Goal: Contribute content: Add original content to the website for others to see

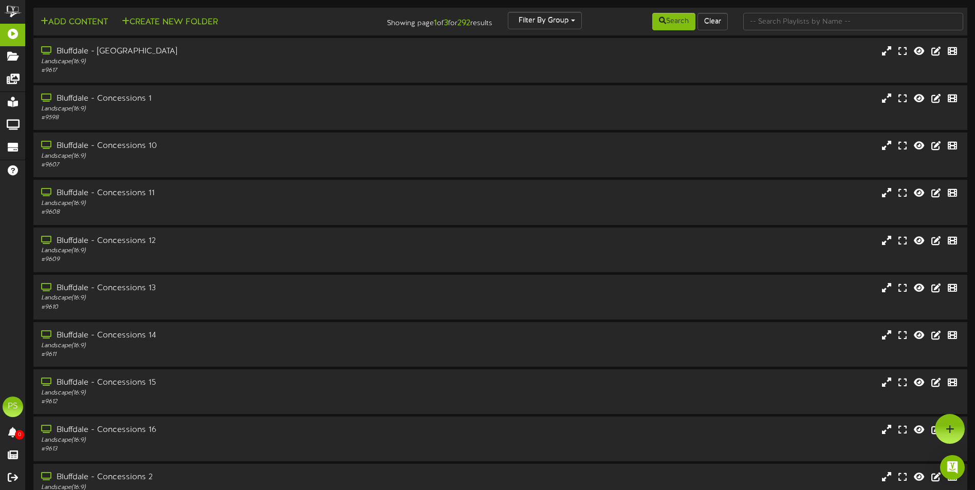
click at [765, 31] on div at bounding box center [852, 22] width 235 height 20
click at [770, 23] on input "text" at bounding box center [853, 21] width 220 height 17
type input "q"
click at [682, 23] on button "Search" at bounding box center [673, 21] width 43 height 17
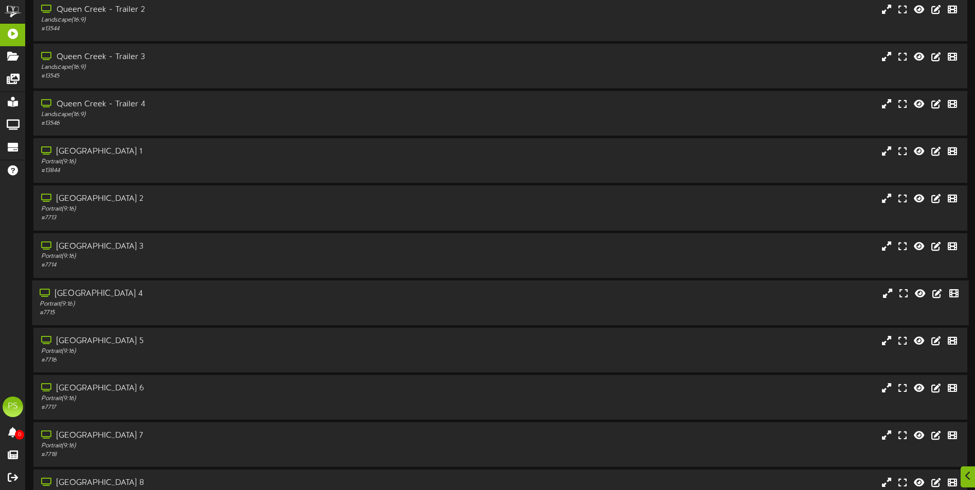
scroll to position [1291, 0]
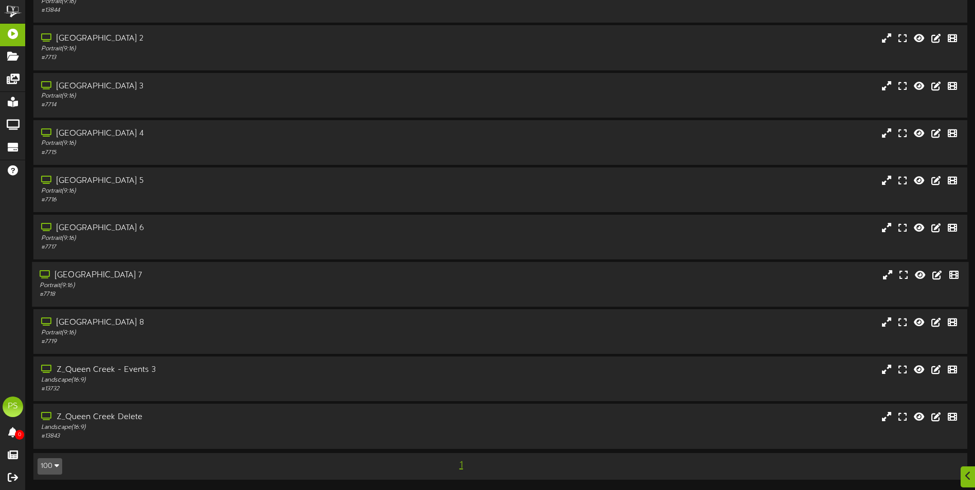
drag, startPoint x: 334, startPoint y: 324, endPoint x: 334, endPoint y: 287, distance: 37.0
click at [334, 324] on div "[GEOGRAPHIC_DATA] 8" at bounding box center [227, 323] width 373 height 12
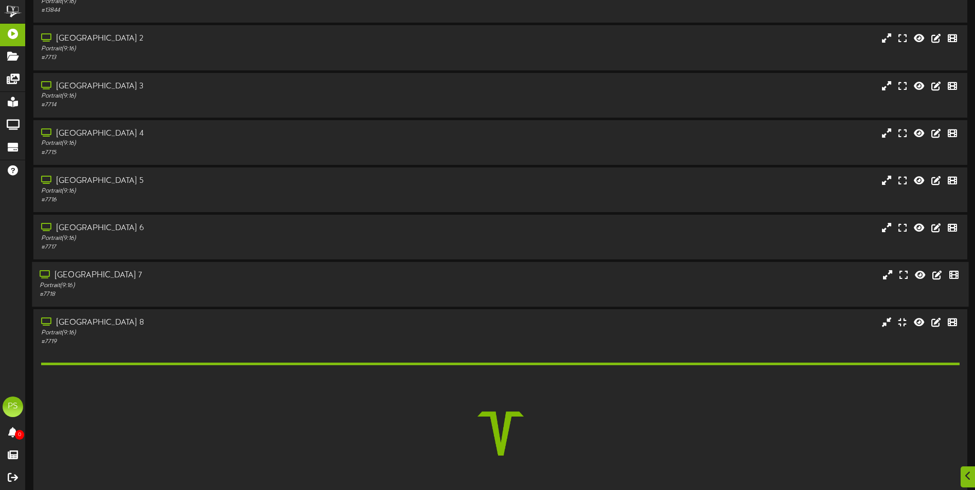
click at [334, 287] on div "Portrait ( 9:16 )" at bounding box center [227, 286] width 375 height 9
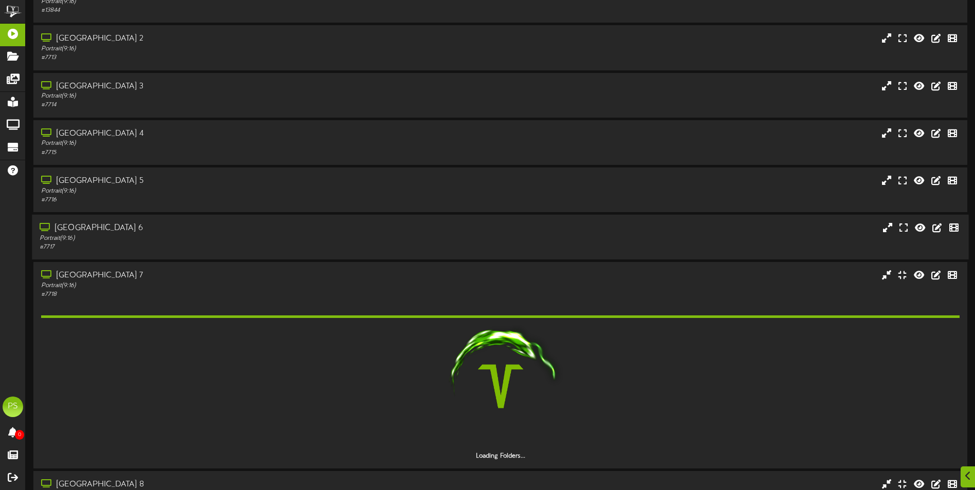
click at [329, 239] on div "Portrait ( 9:16 )" at bounding box center [227, 238] width 375 height 9
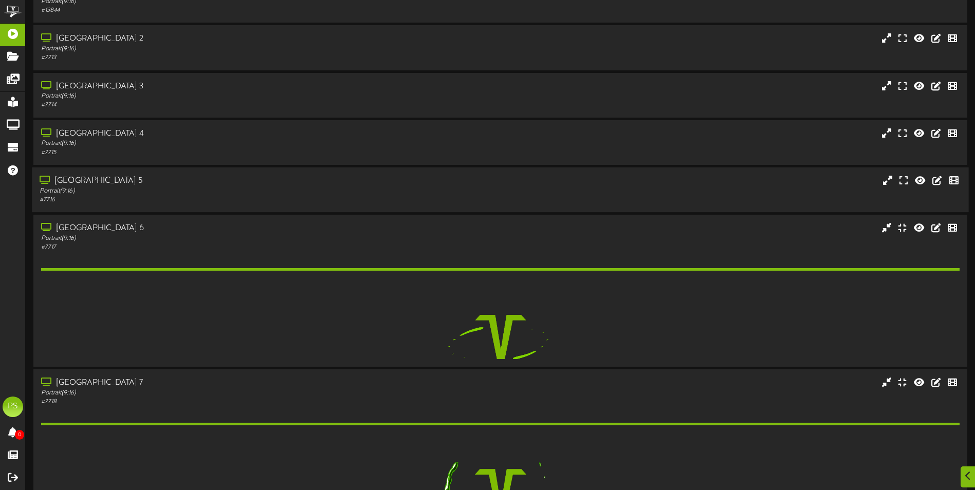
click at [320, 185] on div "[GEOGRAPHIC_DATA] 5" at bounding box center [227, 181] width 375 height 12
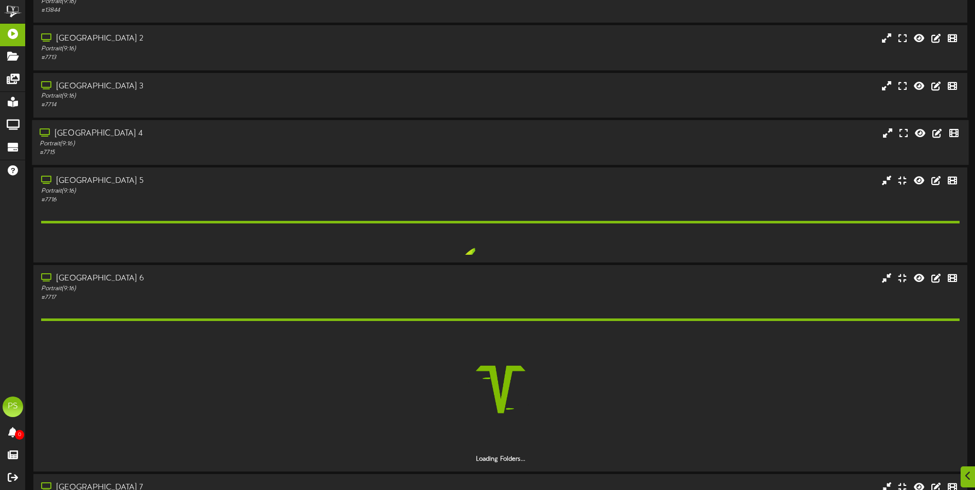
click at [304, 135] on div "[GEOGRAPHIC_DATA] 4" at bounding box center [227, 134] width 375 height 12
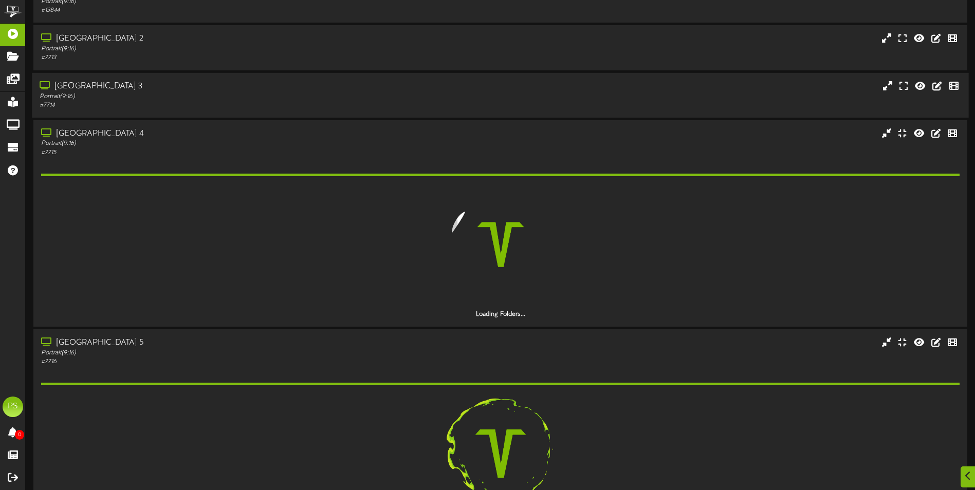
click at [294, 95] on div "Portrait ( 9:16 )" at bounding box center [227, 96] width 375 height 9
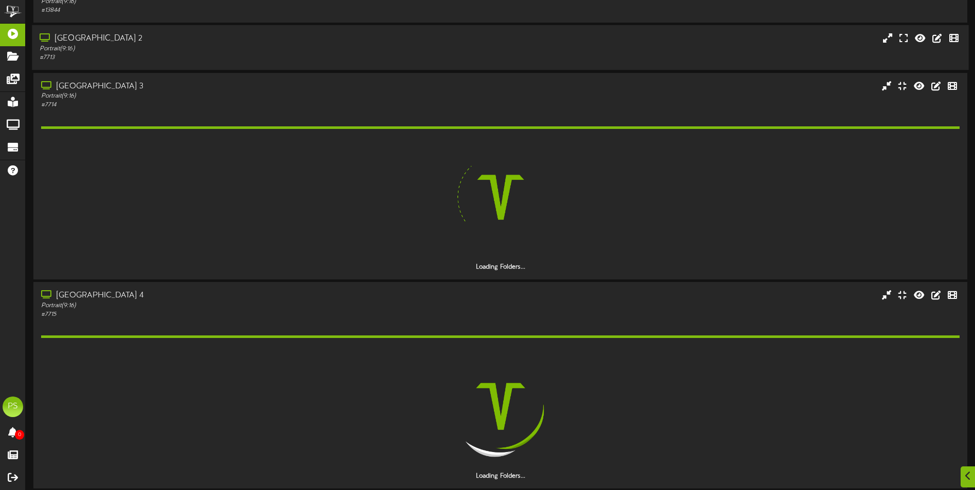
click at [292, 45] on div "Portrait ( 9:16 )" at bounding box center [227, 49] width 375 height 9
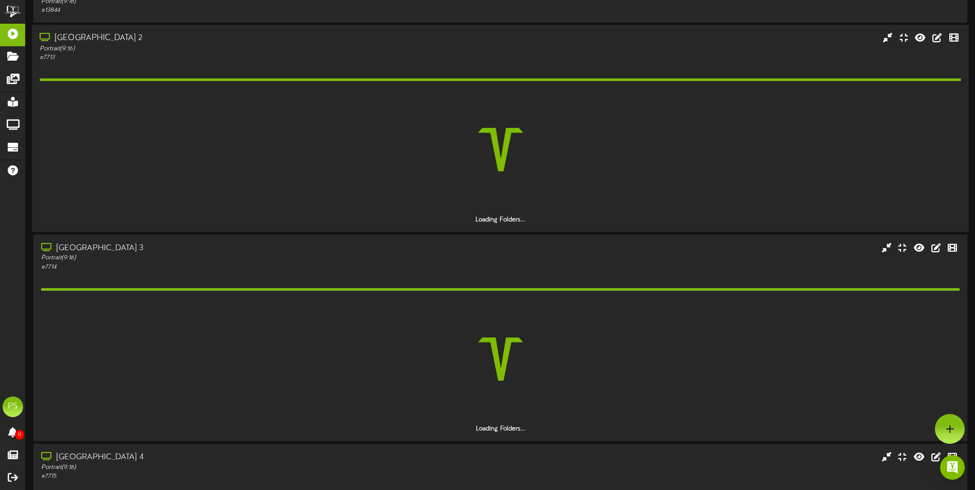
scroll to position [1136, 0]
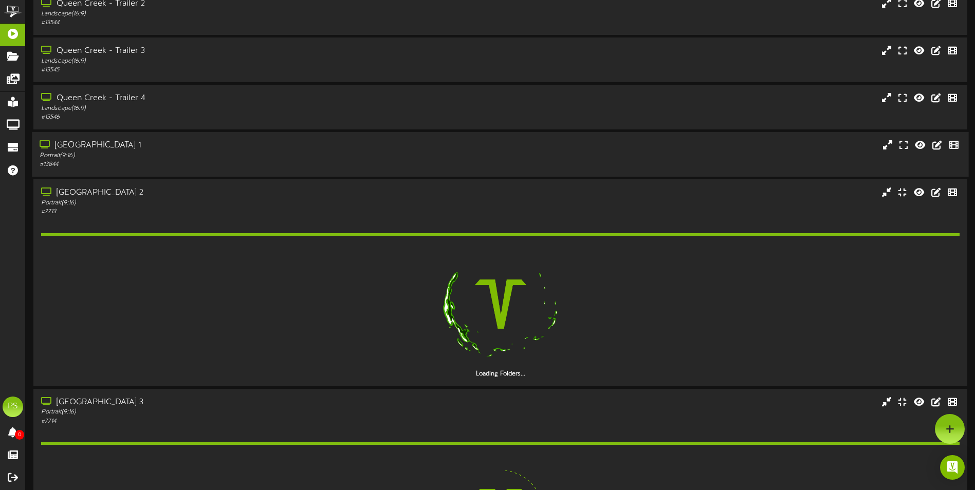
click at [218, 146] on div "[GEOGRAPHIC_DATA] 1" at bounding box center [227, 146] width 375 height 12
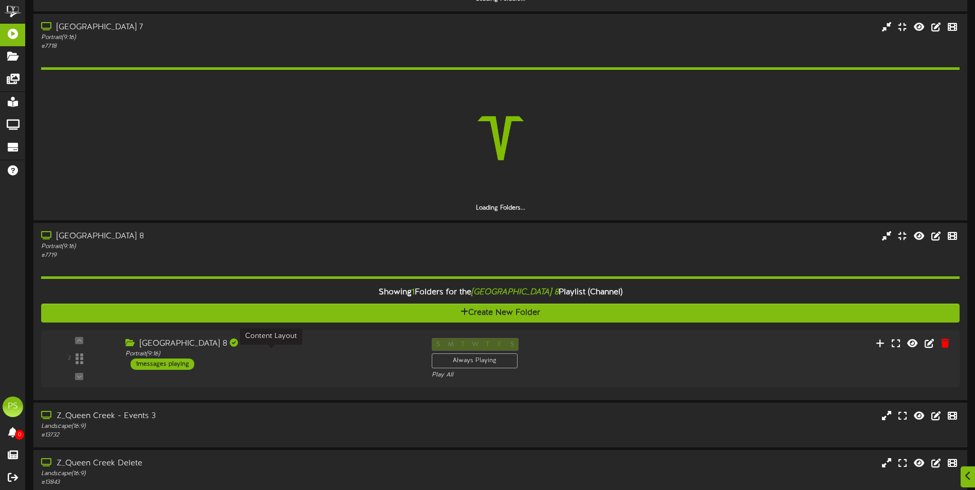
scroll to position [2556, 0]
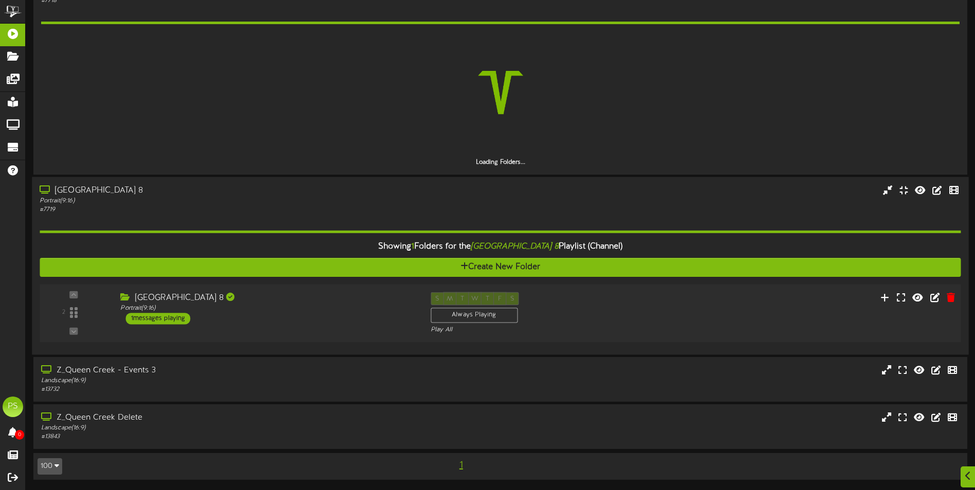
click at [290, 324] on div "[GEOGRAPHIC_DATA] 8 Portrait ( 9:16 ) 1 messages playing" at bounding box center [268, 308] width 310 height 32
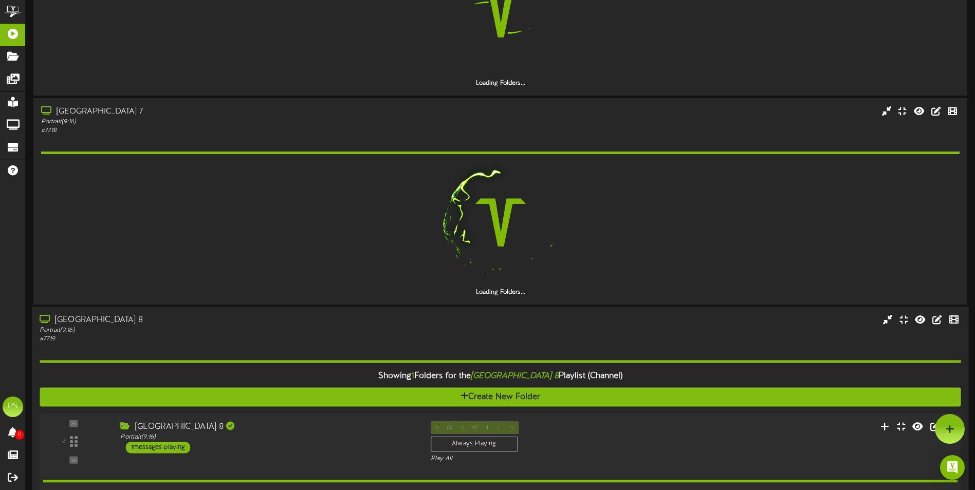
scroll to position [2350, 0]
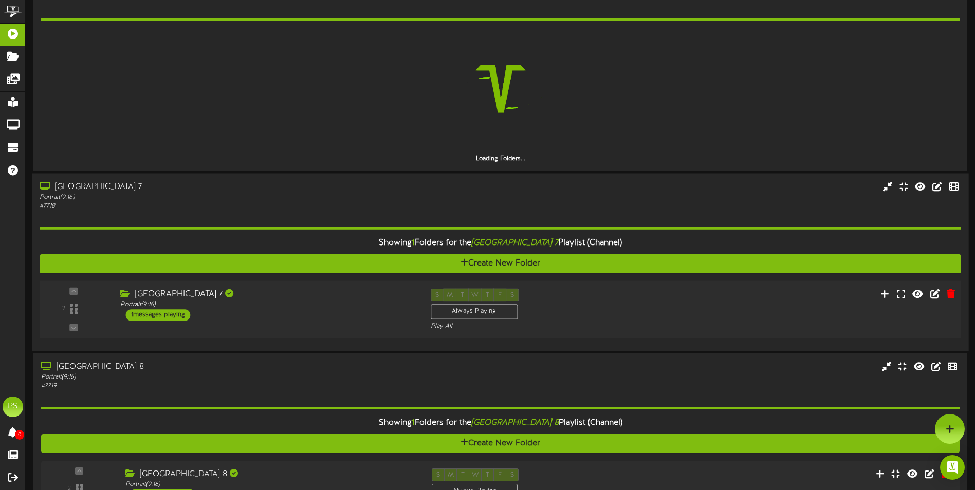
click at [302, 310] on div "[GEOGRAPHIC_DATA] 7 Portrait ( 9:16 ) 1 messages playing" at bounding box center [268, 304] width 310 height 32
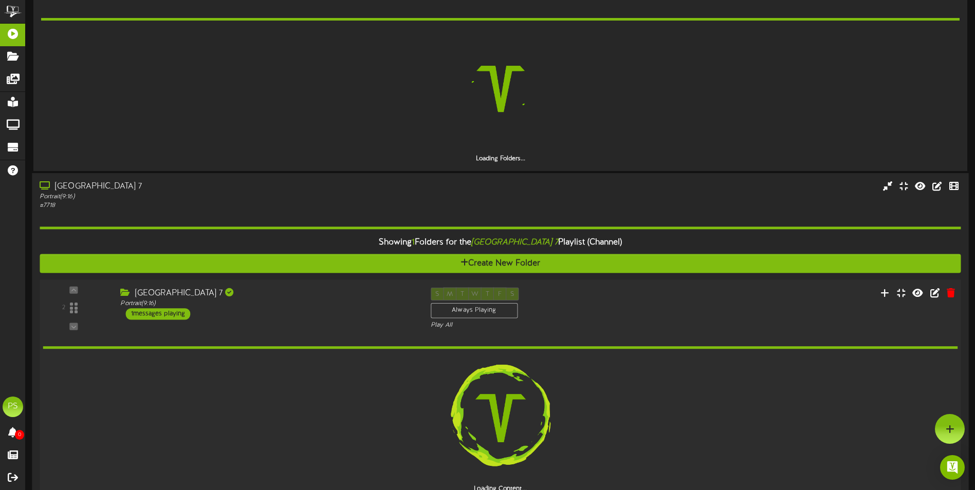
scroll to position [2093, 0]
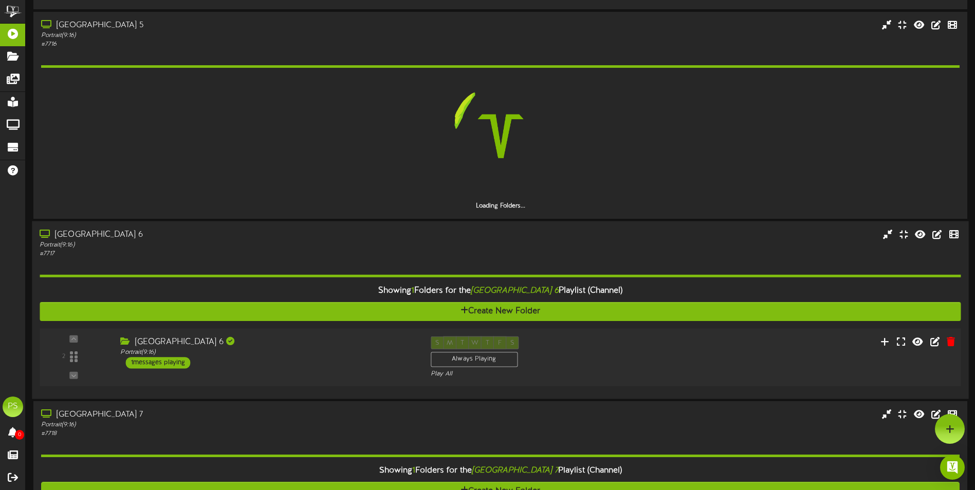
click at [316, 358] on div "[GEOGRAPHIC_DATA] 6 Portrait ( 9:16 ) 1 messages playing" at bounding box center [268, 352] width 310 height 32
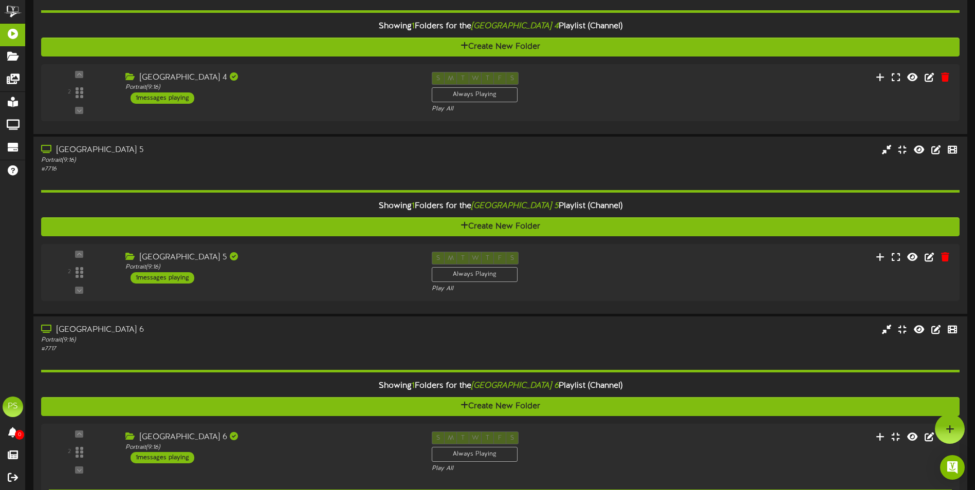
scroll to position [1852, 0]
click at [323, 284] on div "2 ( 9:16" at bounding box center [500, 272] width 918 height 42
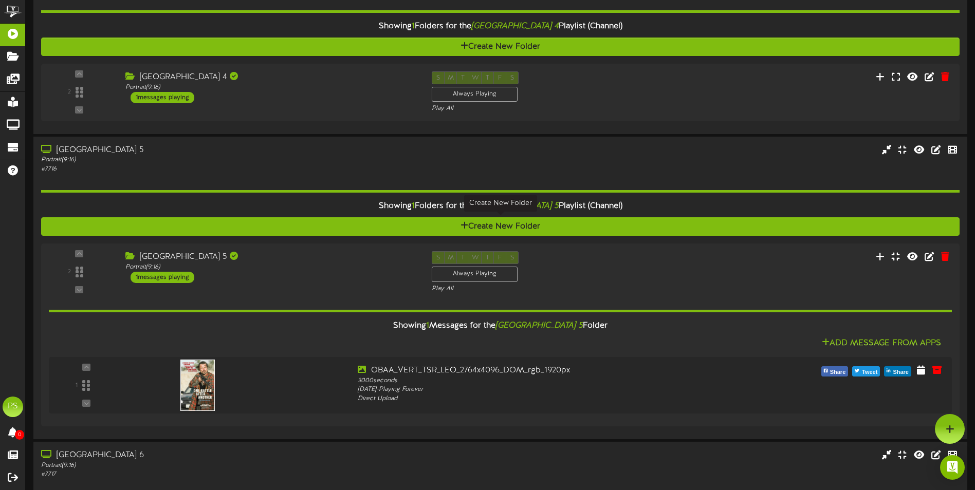
scroll to position [1749, 0]
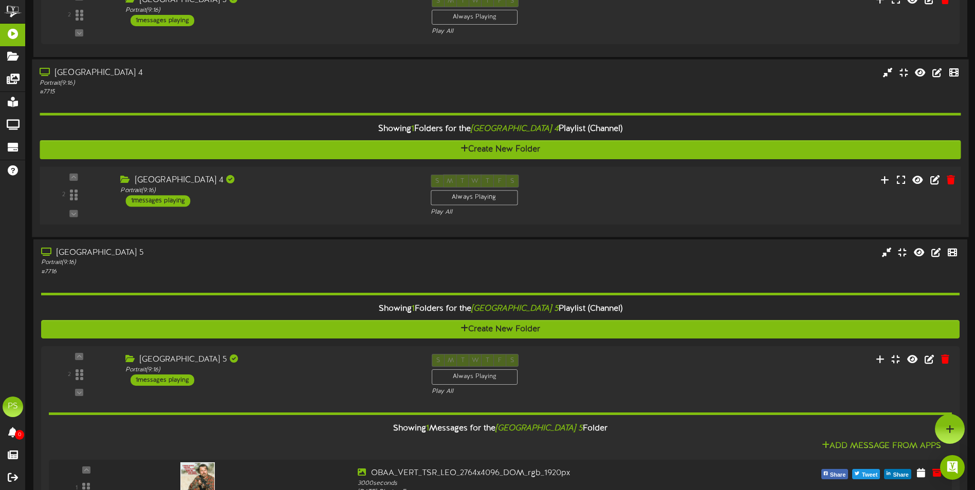
click at [348, 200] on div "[GEOGRAPHIC_DATA] 4 Portrait ( 9:16 ) 1 messages playing" at bounding box center [268, 190] width 310 height 32
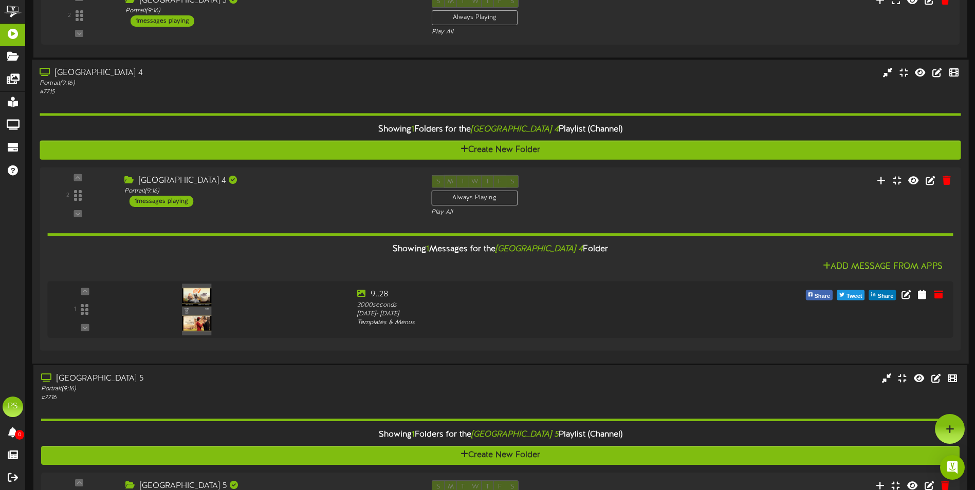
scroll to position [1595, 0]
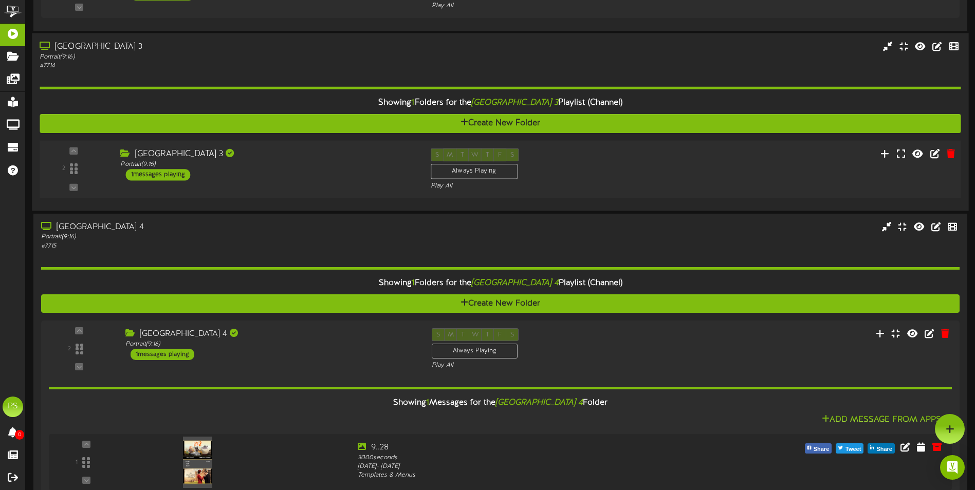
click at [323, 174] on div "[GEOGRAPHIC_DATA] 3 Portrait ( 9:16 ) 1 messages playing" at bounding box center [268, 164] width 310 height 32
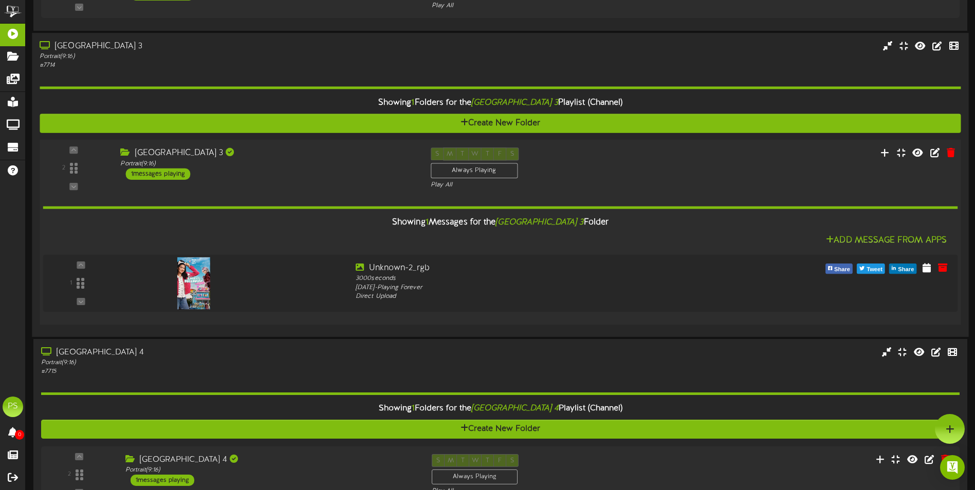
scroll to position [1389, 0]
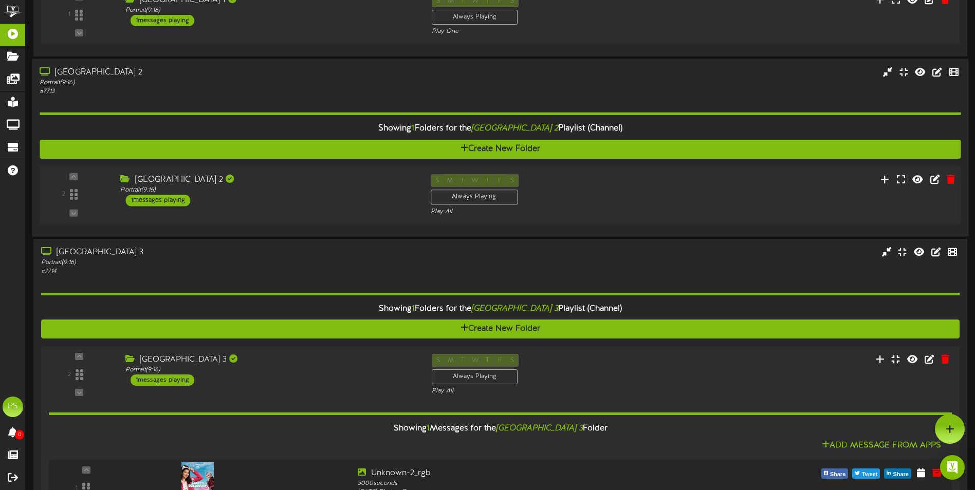
click at [349, 223] on div "2 Portrait ( )" at bounding box center [500, 195] width 930 height 58
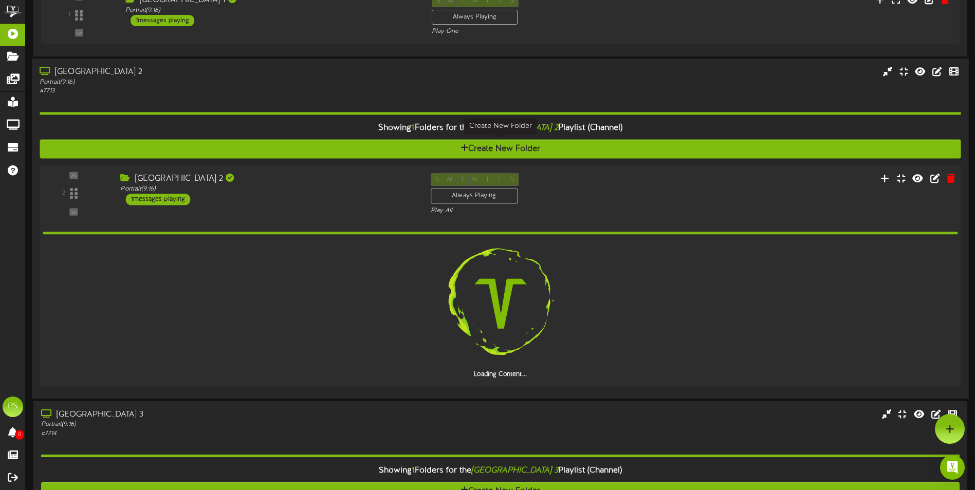
scroll to position [1184, 0]
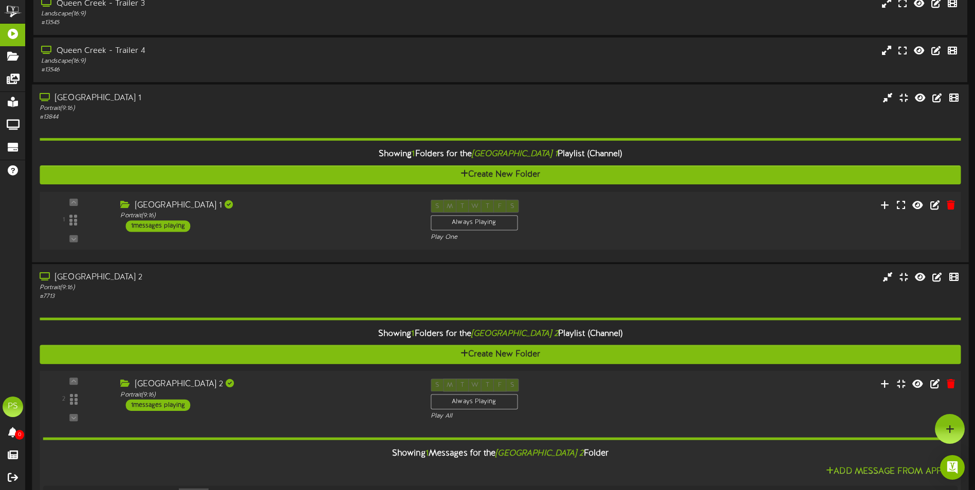
click at [356, 240] on div "1 ( 9:16" at bounding box center [500, 221] width 930 height 42
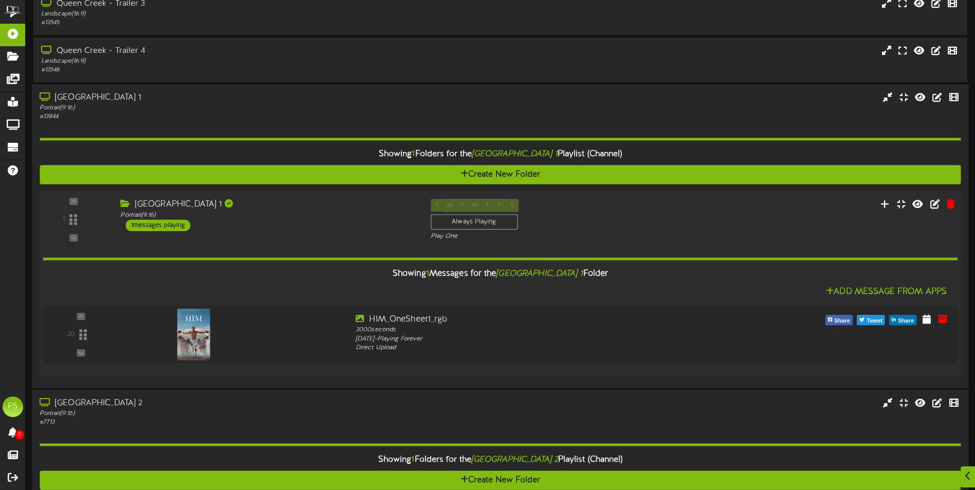
scroll to position [1441, 0]
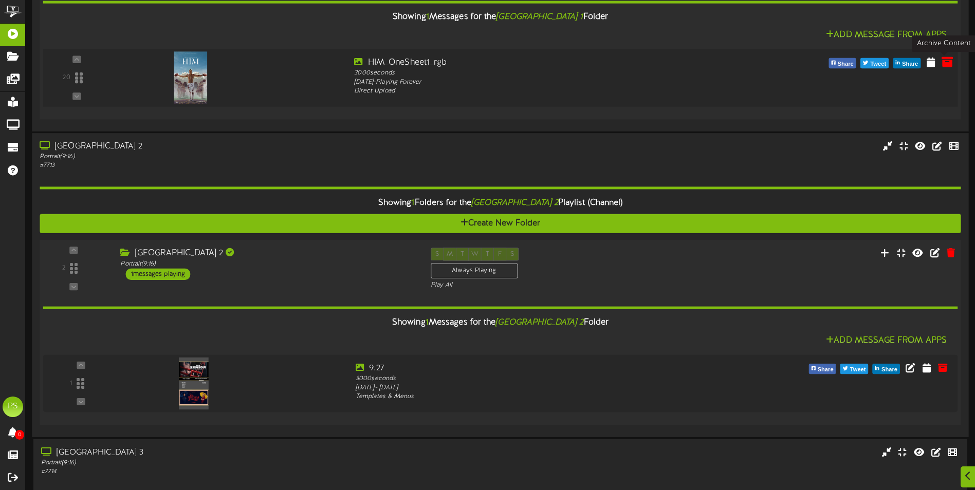
click at [943, 61] on icon at bounding box center [946, 61] width 11 height 11
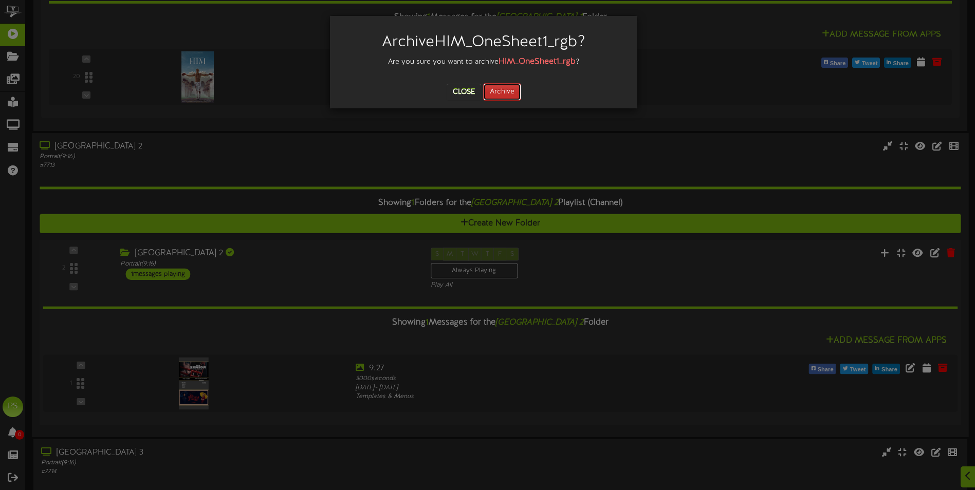
click at [490, 92] on button "Archive" at bounding box center [502, 91] width 38 height 17
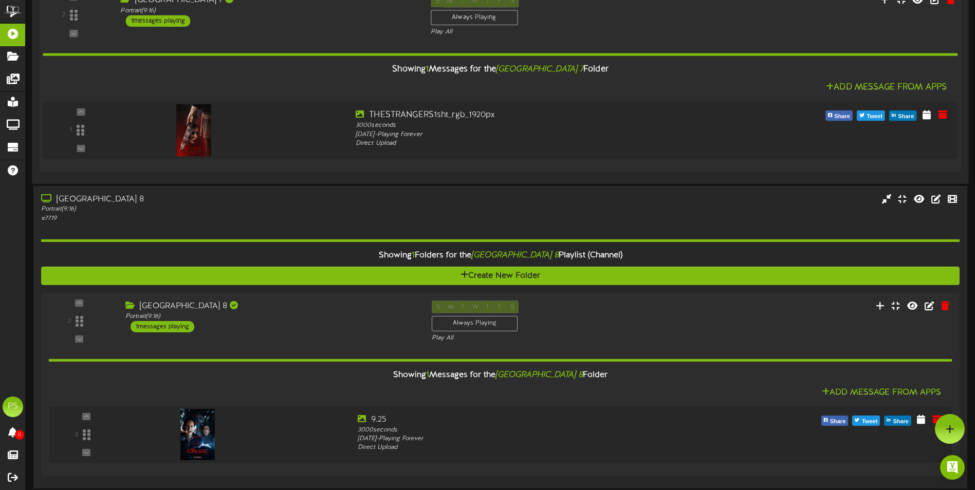
scroll to position [3136, 0]
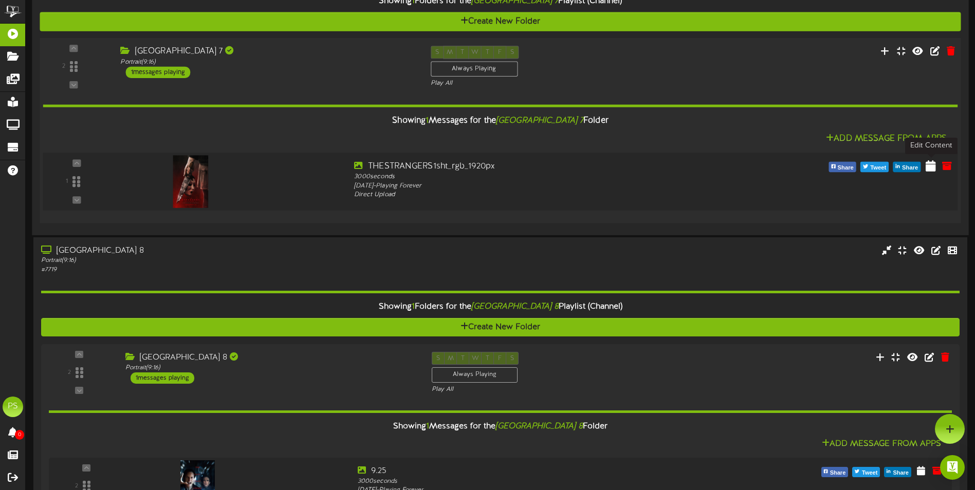
click at [930, 164] on icon at bounding box center [930, 165] width 10 height 11
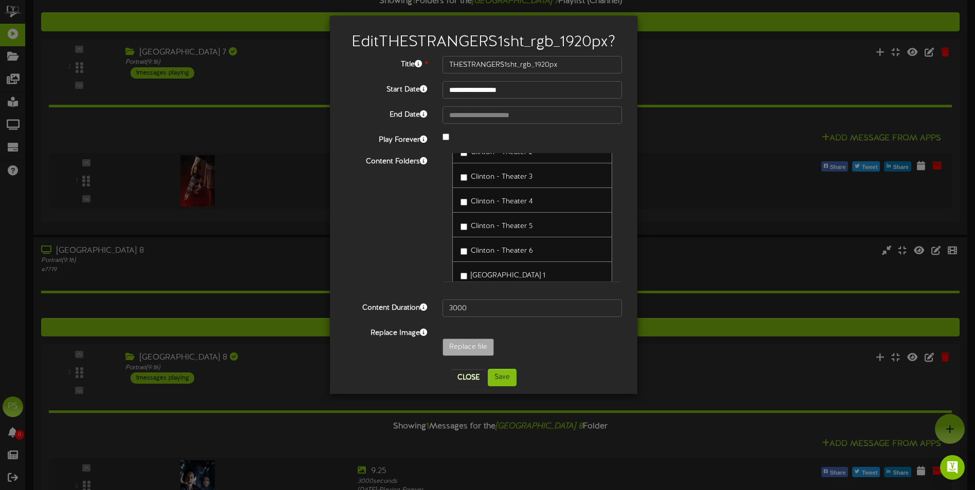
scroll to position [1190, 0]
click at [509, 381] on button "Save" at bounding box center [502, 377] width 29 height 17
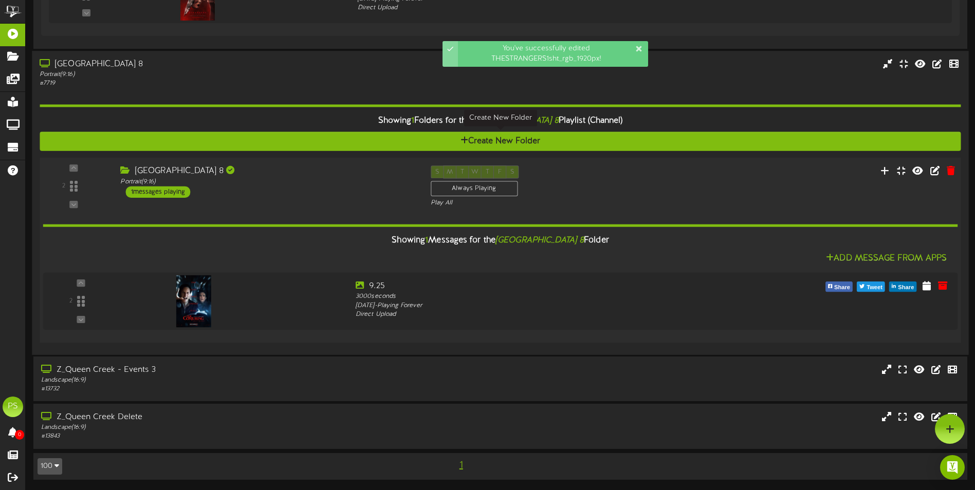
scroll to position [3116, 0]
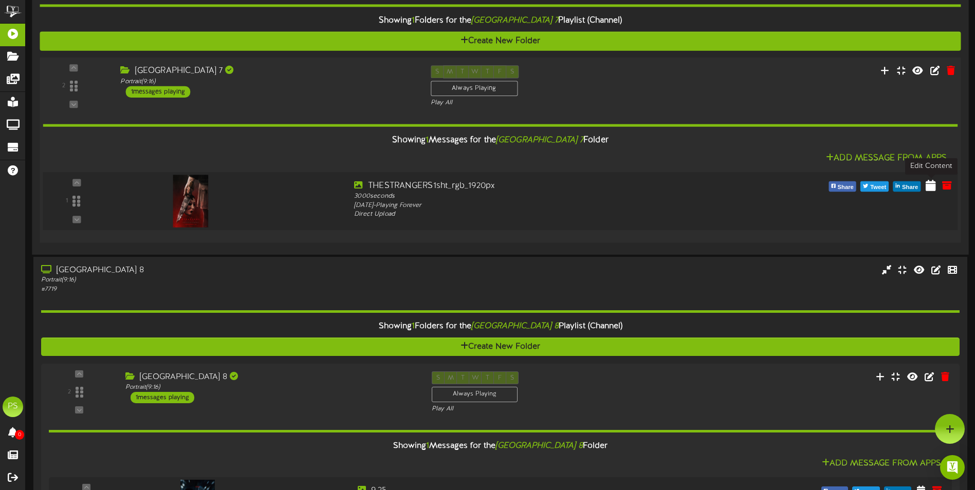
click at [929, 184] on icon at bounding box center [930, 184] width 10 height 11
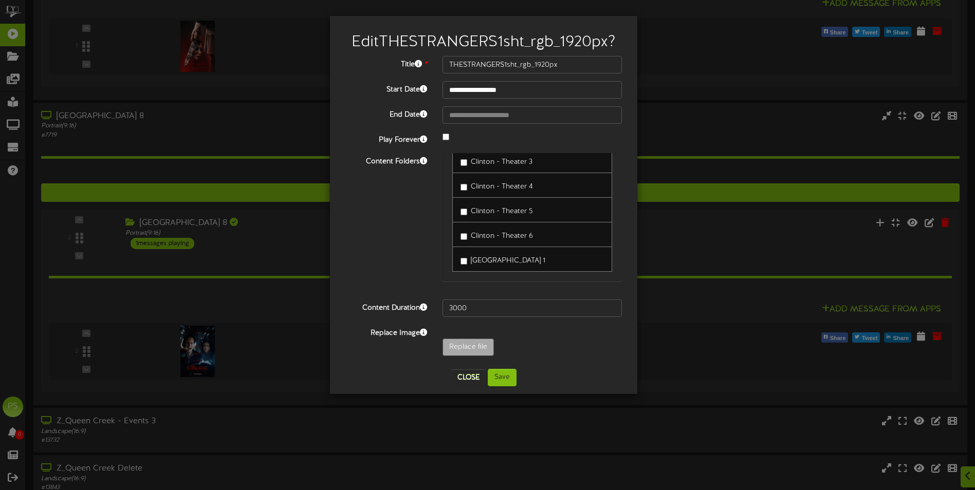
scroll to position [3322, 0]
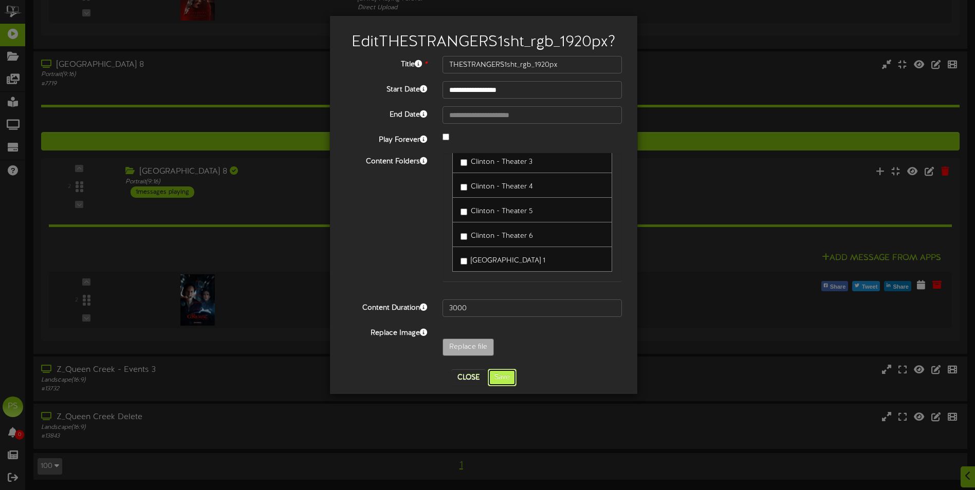
click at [507, 380] on button "Save" at bounding box center [502, 377] width 29 height 17
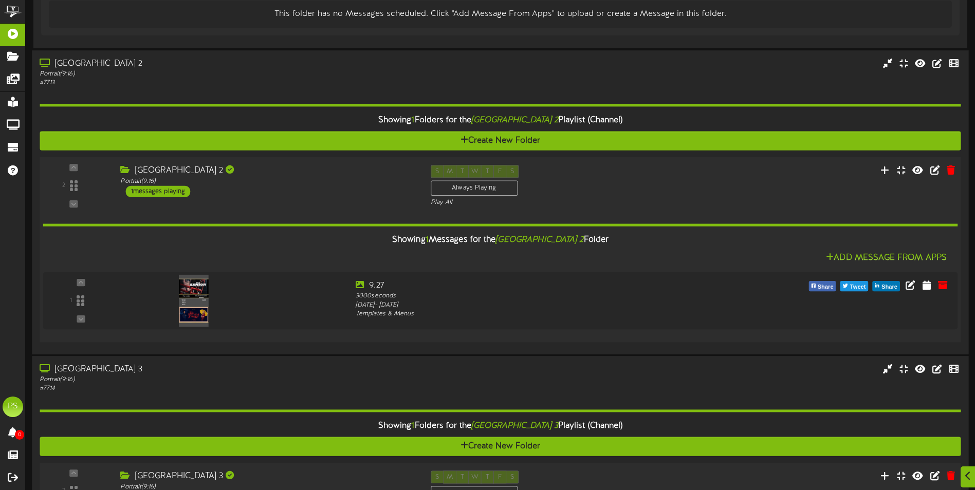
scroll to position [1746, 0]
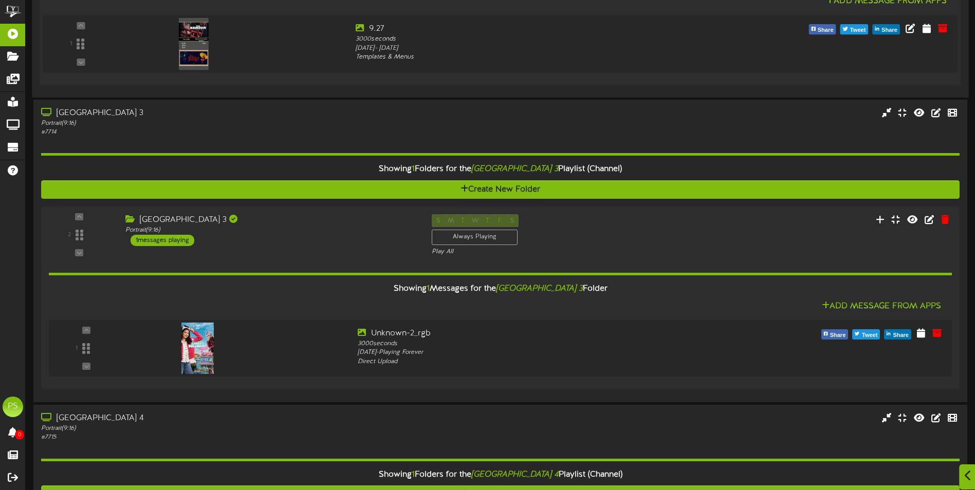
click at [963, 474] on div at bounding box center [967, 476] width 17 height 25
click at [948, 430] on icon at bounding box center [949, 428] width 9 height 9
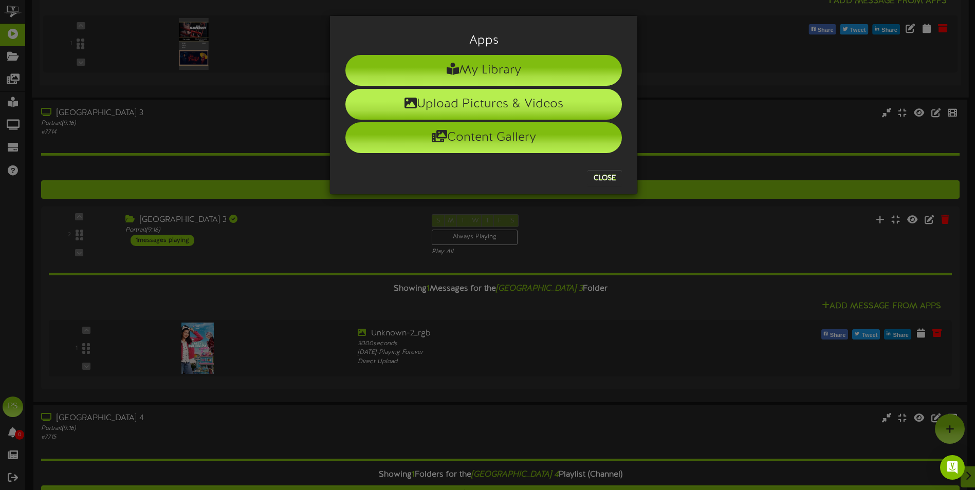
click at [457, 109] on li "Upload Pictures & Videos" at bounding box center [483, 104] width 276 height 31
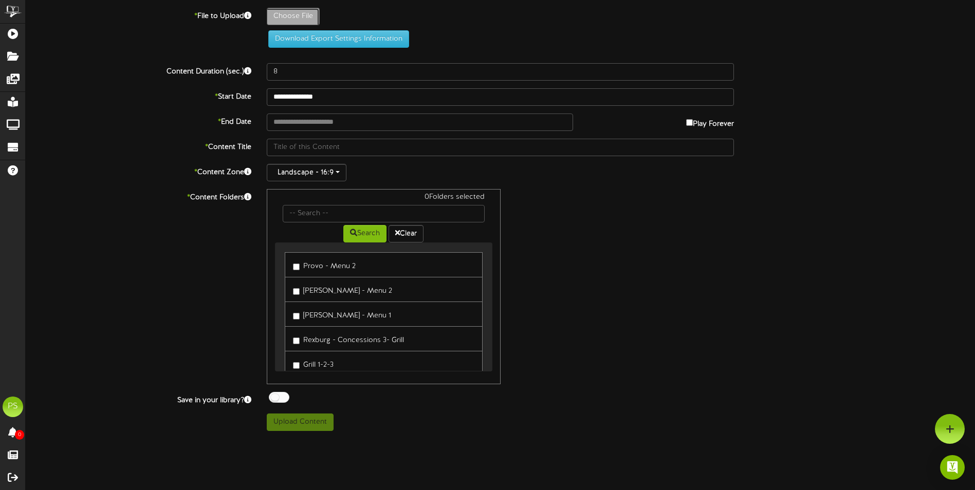
type input "**********"
type input "THESMASHINGMACHINE-PayoffPoster_1920px"
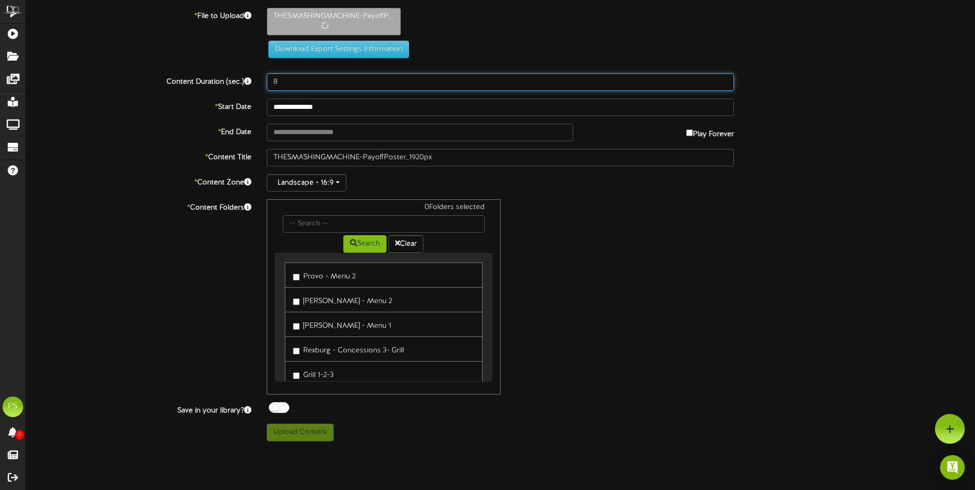
drag, startPoint x: 286, startPoint y: 85, endPoint x: 239, endPoint y: 84, distance: 47.3
click at [248, 86] on div "Content Duration (sec.) 8" at bounding box center [500, 81] width 964 height 17
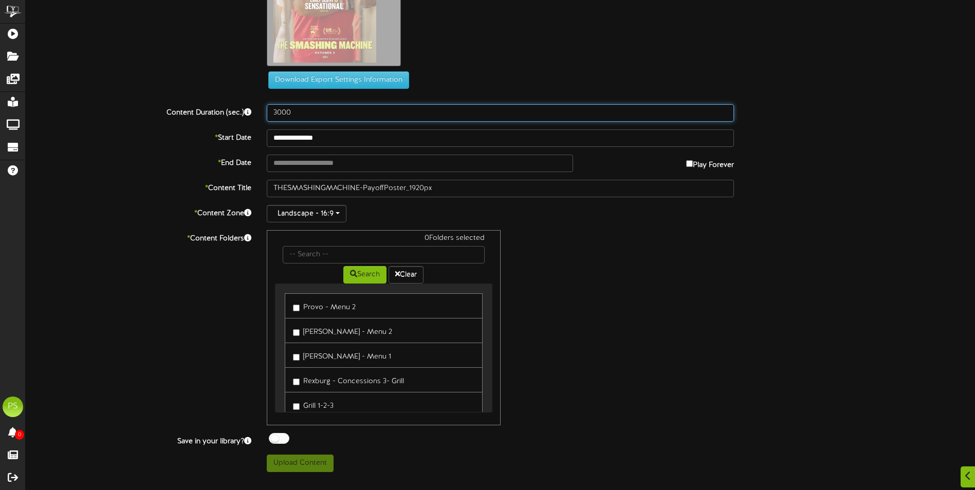
scroll to position [205, 0]
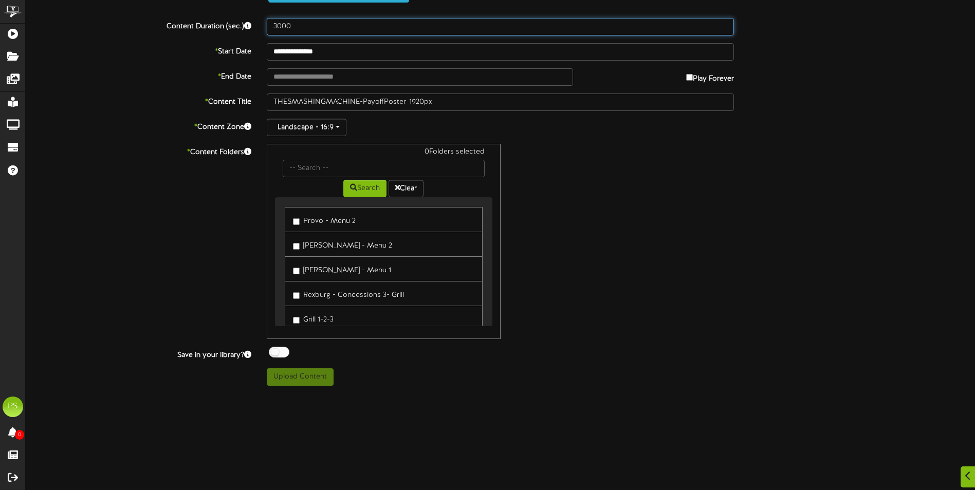
type input "3000"
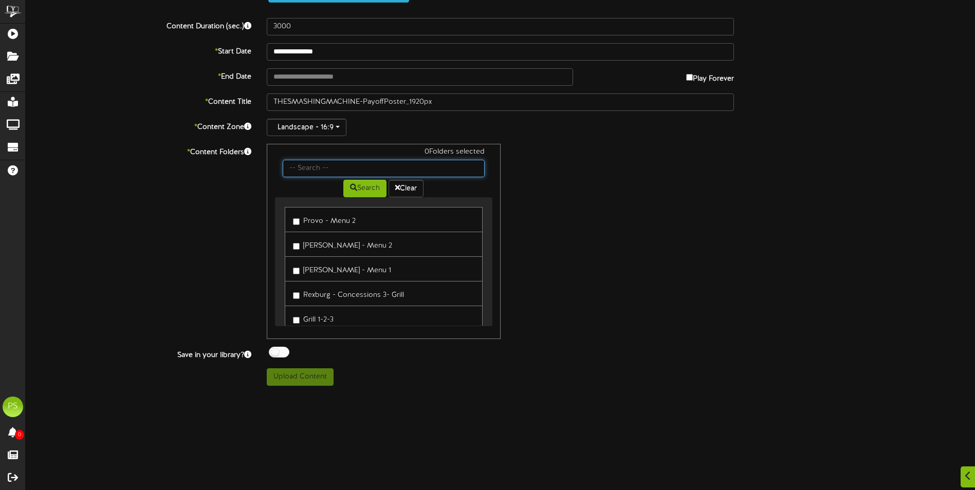
click at [325, 165] on input "text" at bounding box center [383, 168] width 201 height 17
type input "queen creek"
click at [368, 193] on button "Search" at bounding box center [364, 188] width 43 height 17
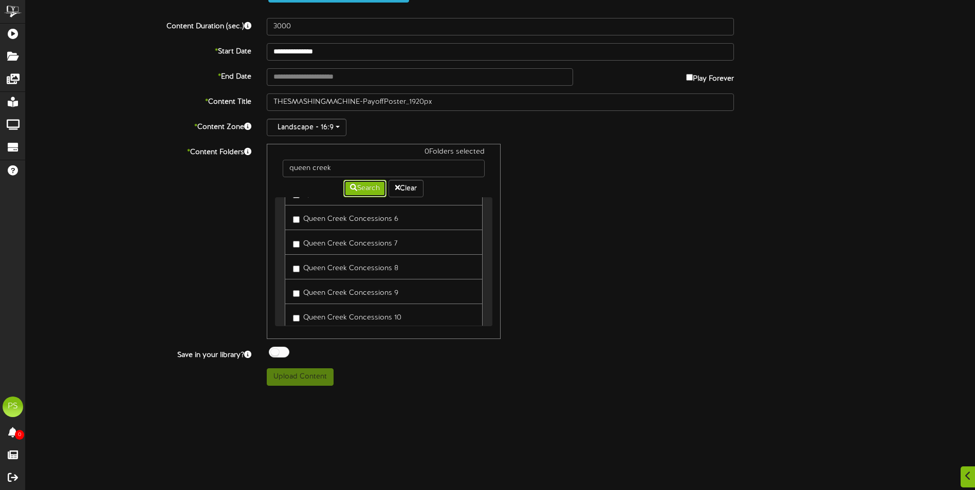
scroll to position [411, 0]
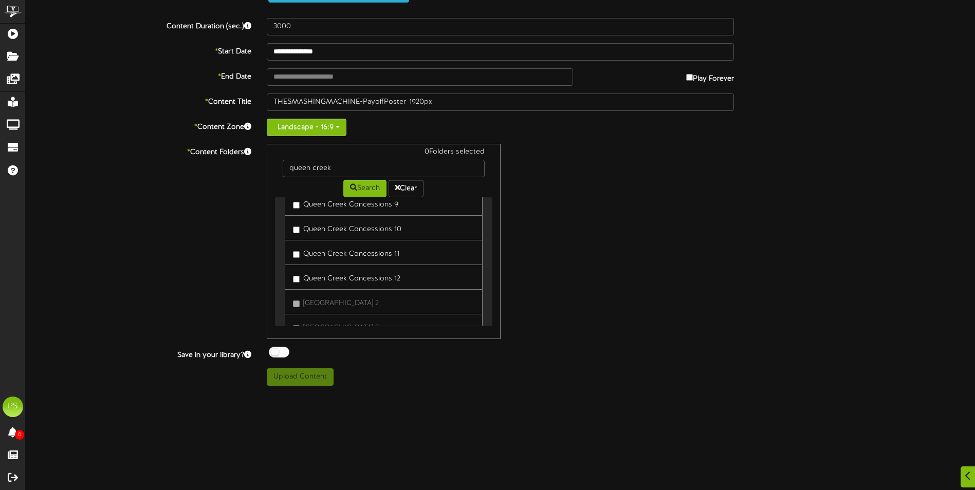
click at [331, 121] on button "Landscape - 16:9" at bounding box center [307, 127] width 80 height 17
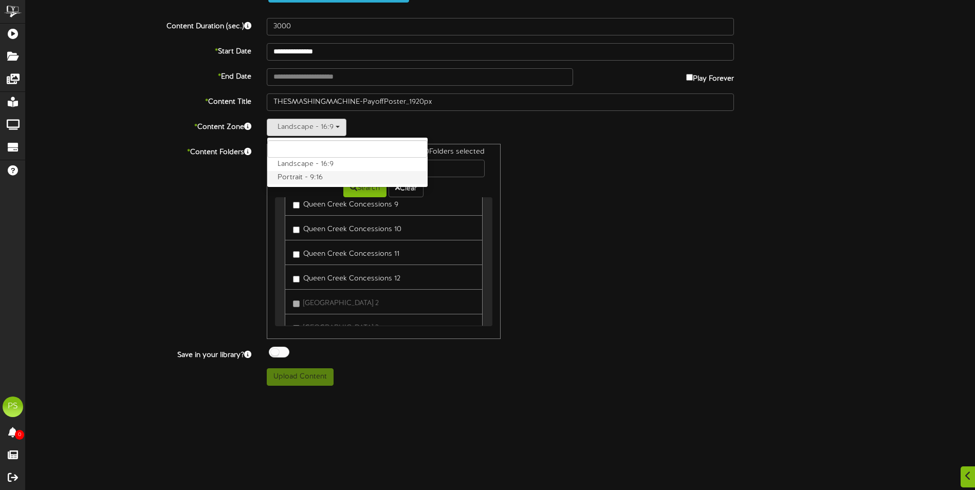
click at [293, 180] on label "Portrait - 9:16" at bounding box center [347, 177] width 160 height 13
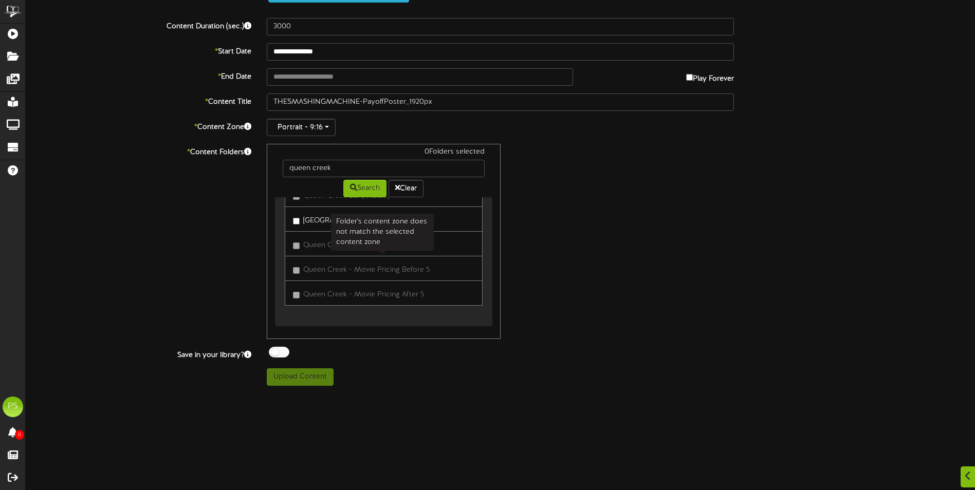
scroll to position [537, 0]
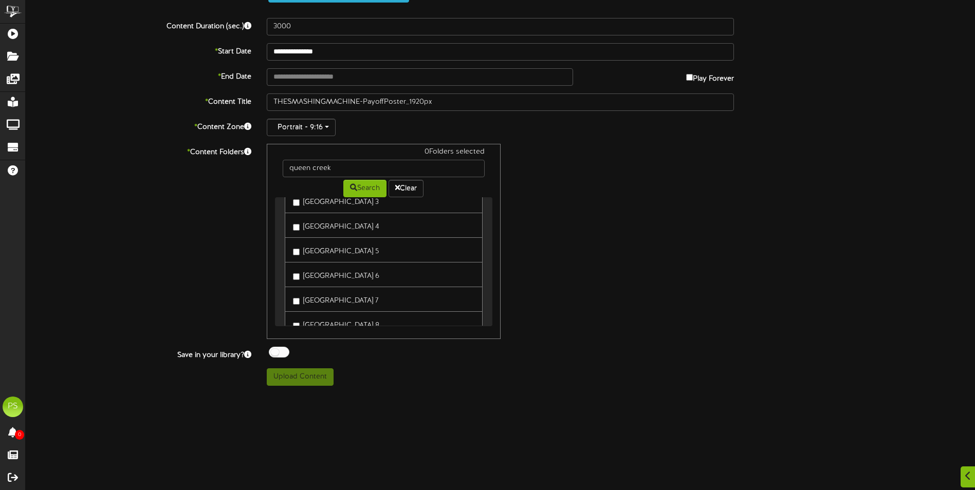
click at [315, 303] on label "[GEOGRAPHIC_DATA] 7" at bounding box center [335, 299] width 85 height 14
click at [285, 376] on button "Upload Content" at bounding box center [300, 376] width 67 height 17
type input "**********"
